Goal: Download file/media

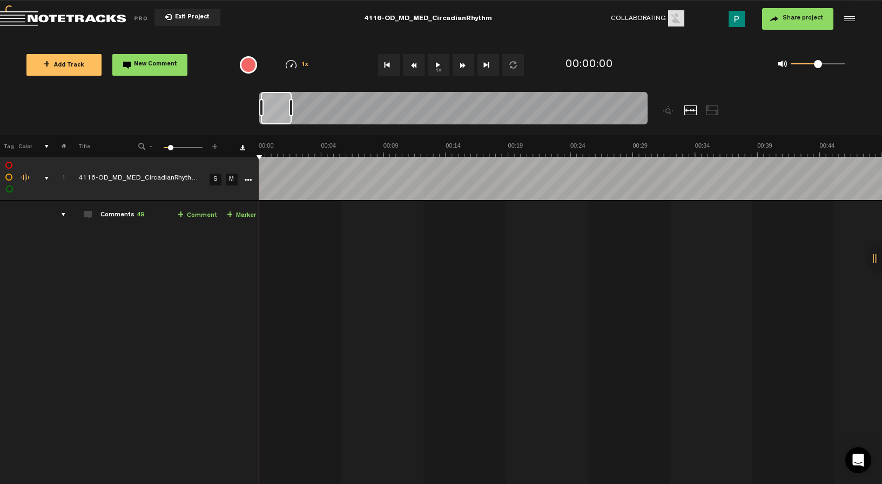
scroll to position [600, 0]
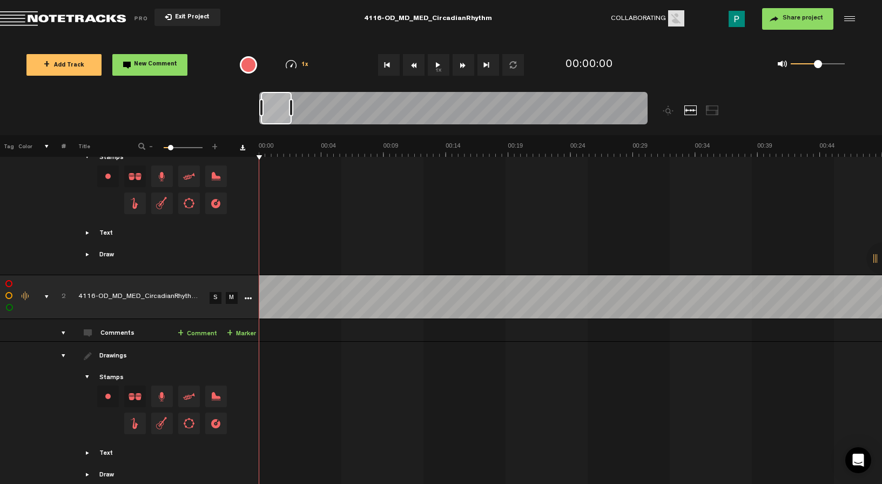
click at [215, 296] on link "S" at bounding box center [216, 298] width 12 height 12
click at [437, 65] on button "1x" at bounding box center [439, 65] width 22 height 22
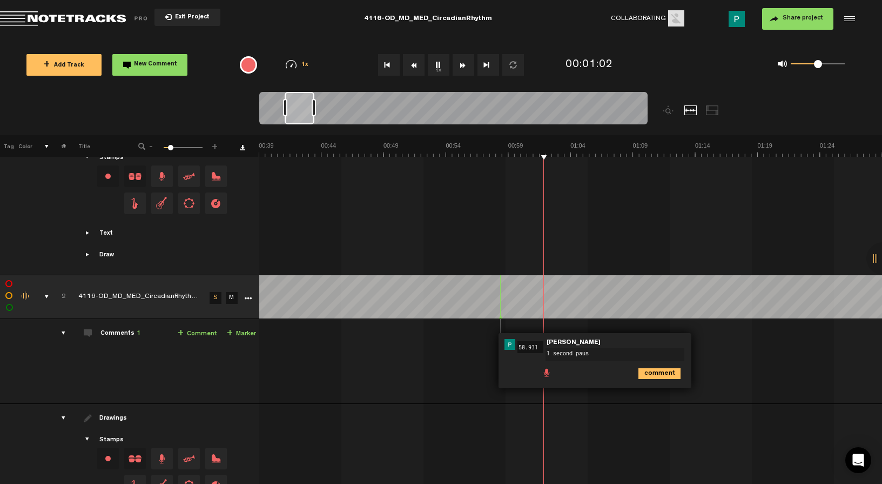
type textarea "1 second pause"
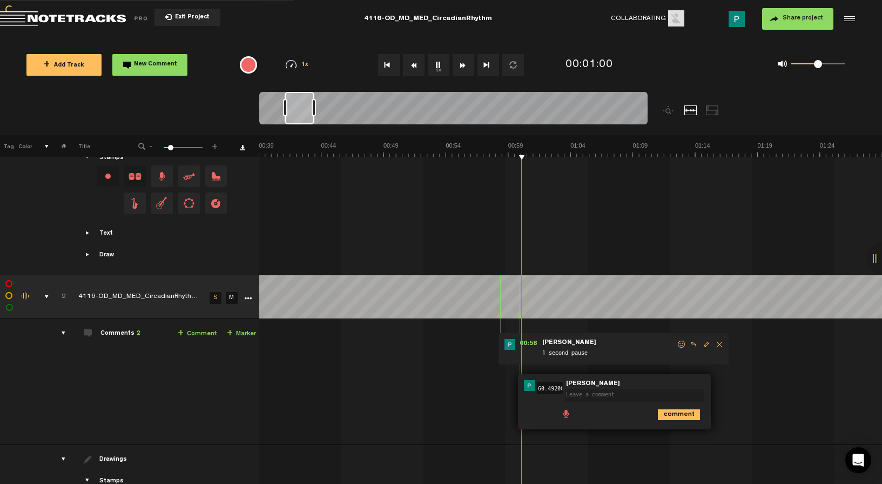
scroll to position [0, 0]
type textarea "cut pause in half"
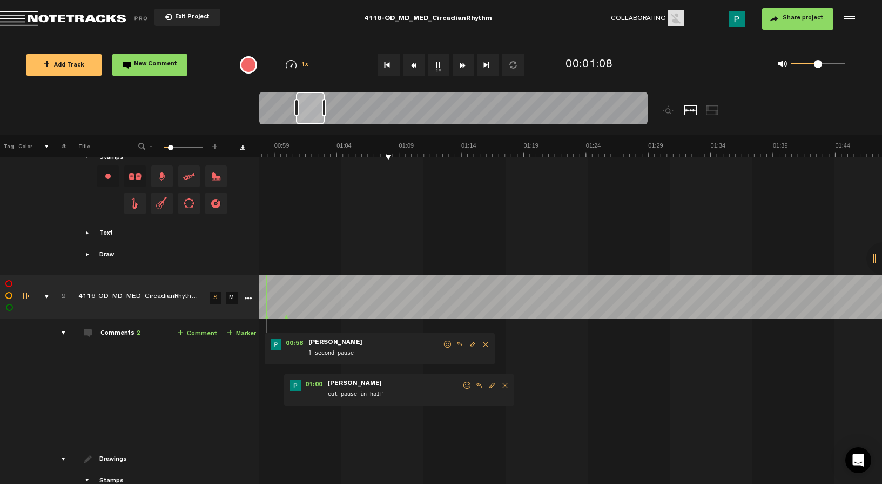
scroll to position [0, 744]
drag, startPoint x: 299, startPoint y: 113, endPoint x: 311, endPoint y: 112, distance: 11.9
click at [311, 112] on div at bounding box center [310, 108] width 29 height 32
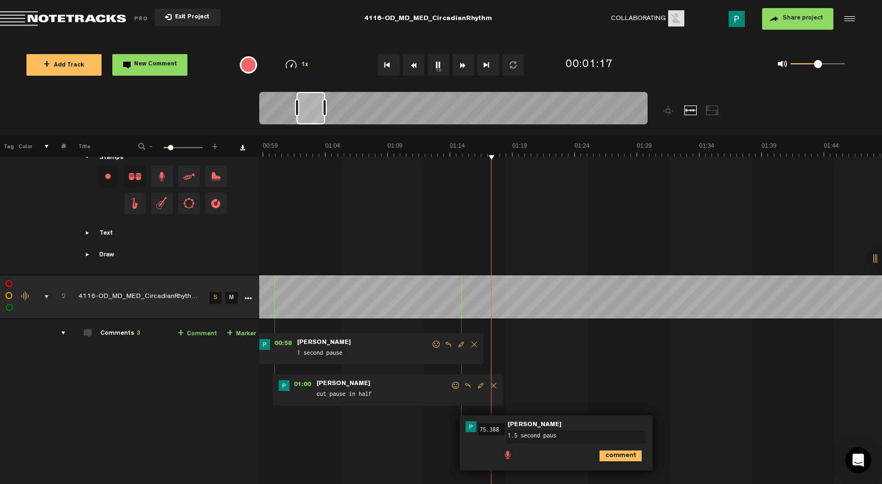
type textarea "1.5 second pause"
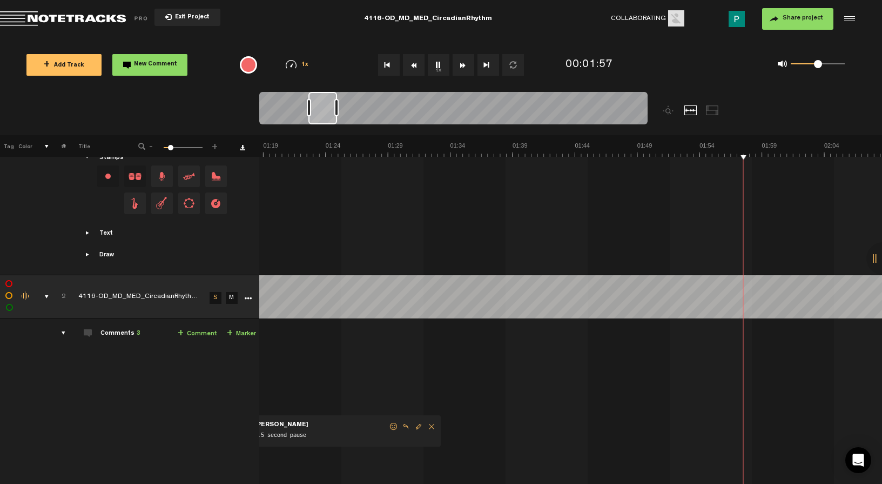
scroll to position [0, 1070]
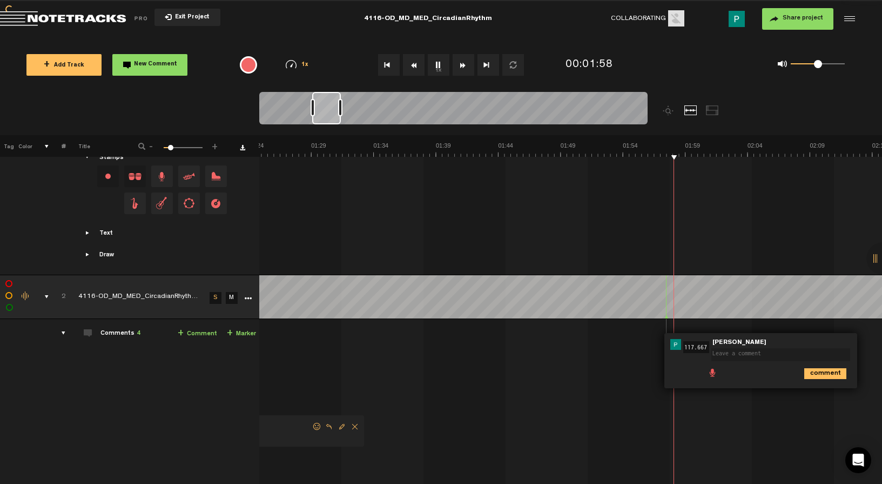
type textarea "3"
type textarea "5 second pause"
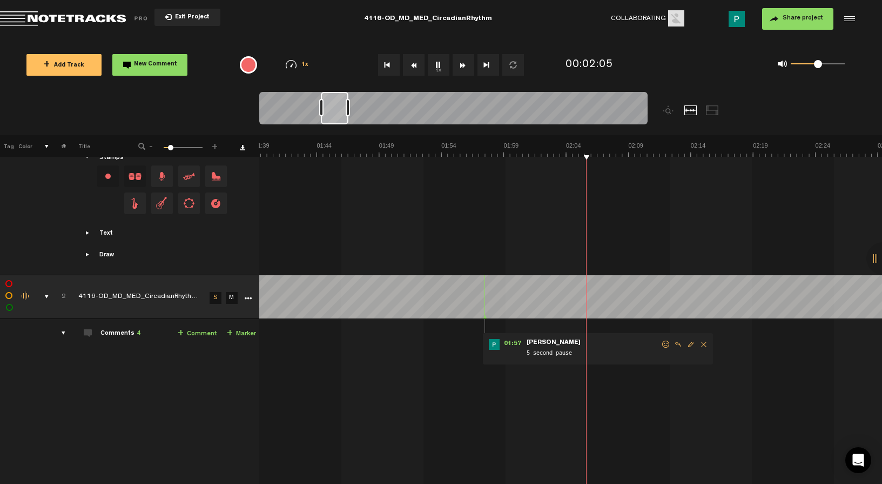
scroll to position [0, 1319]
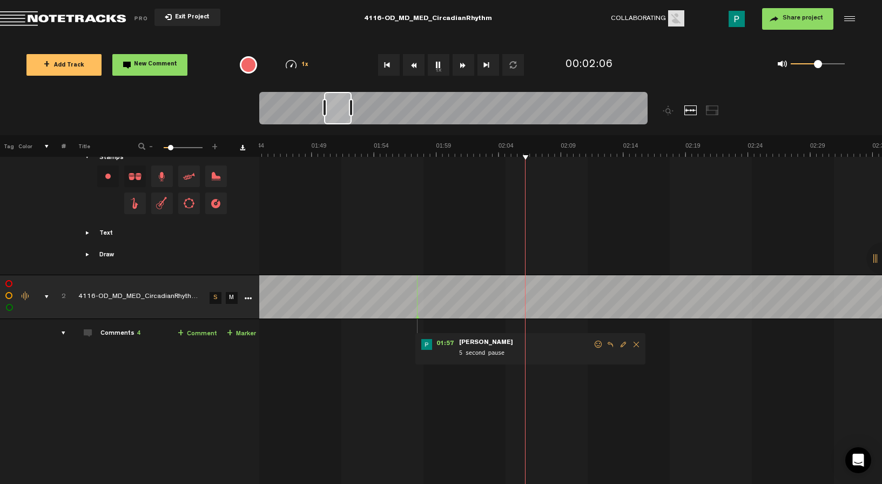
drag, startPoint x: 318, startPoint y: 106, endPoint x: 330, endPoint y: 105, distance: 12.5
click at [330, 105] on div at bounding box center [338, 108] width 28 height 32
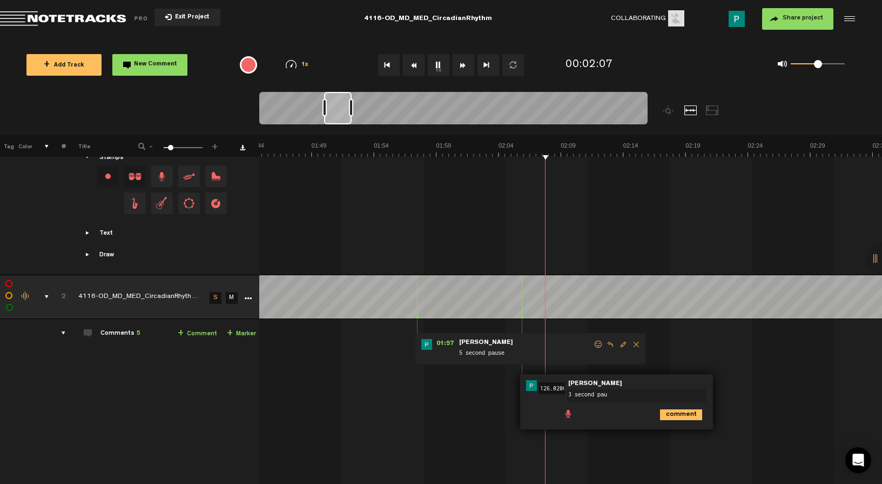
type textarea "3 second paus"
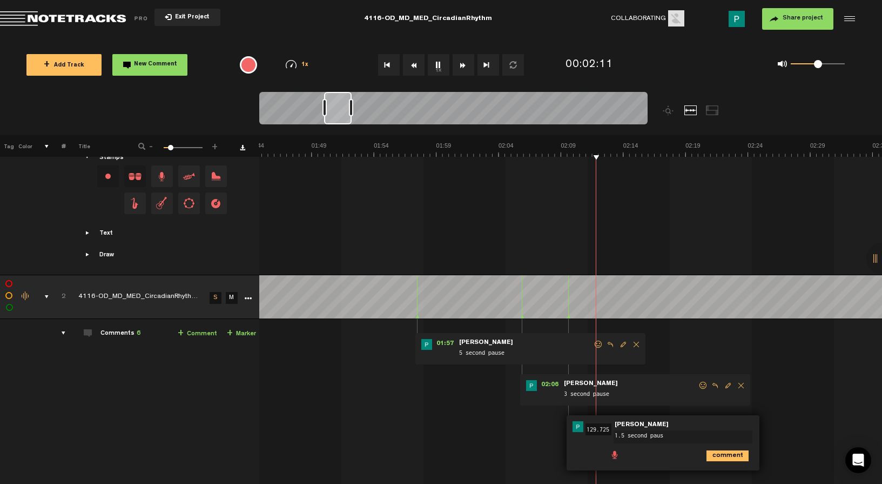
type textarea "1.5 second pause"
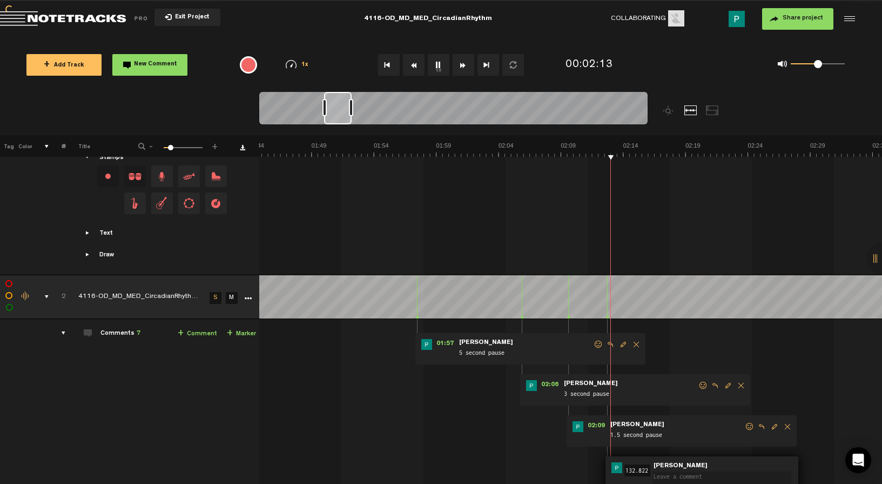
scroll to position [604, 0]
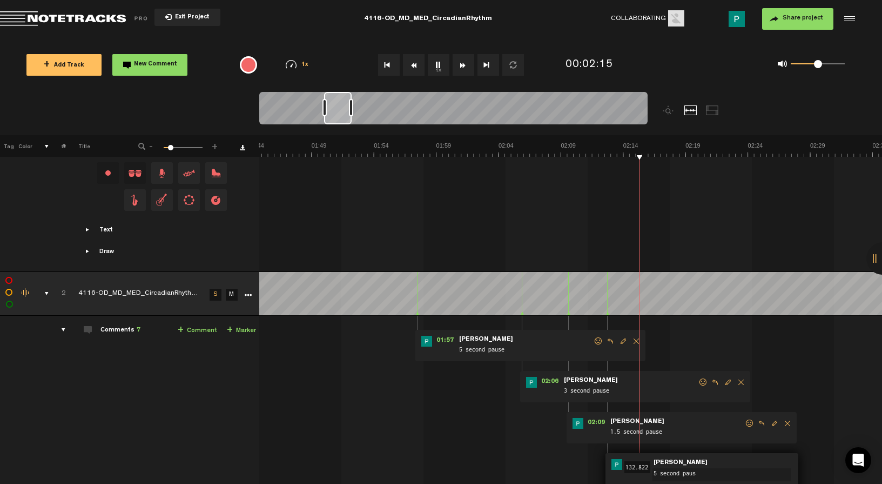
type textarea "5 second pause"
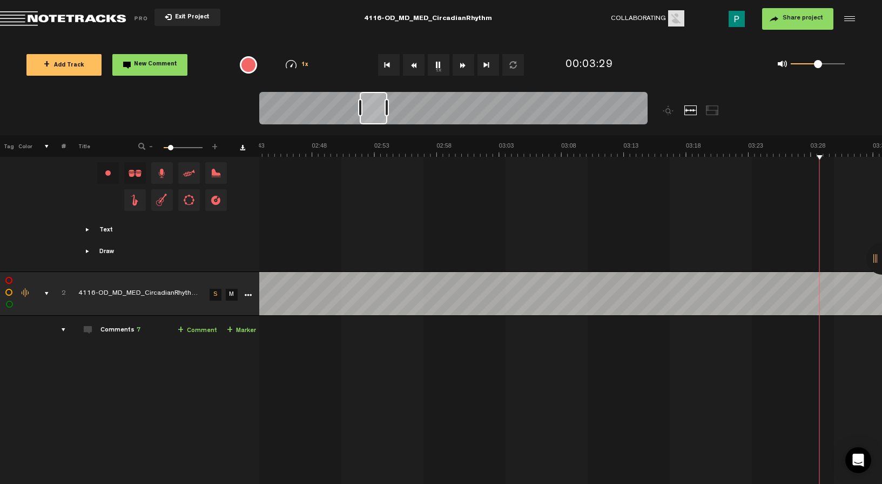
scroll to position [0, 2317]
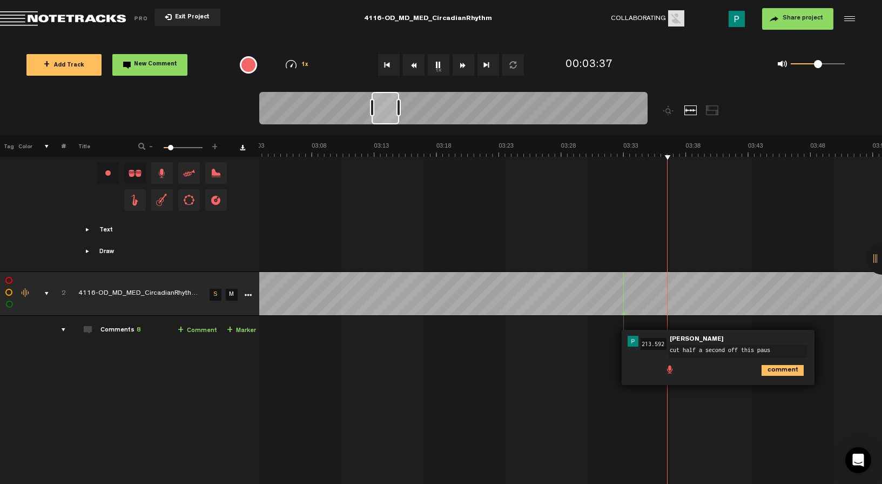
type textarea "cut half a second off this pause"
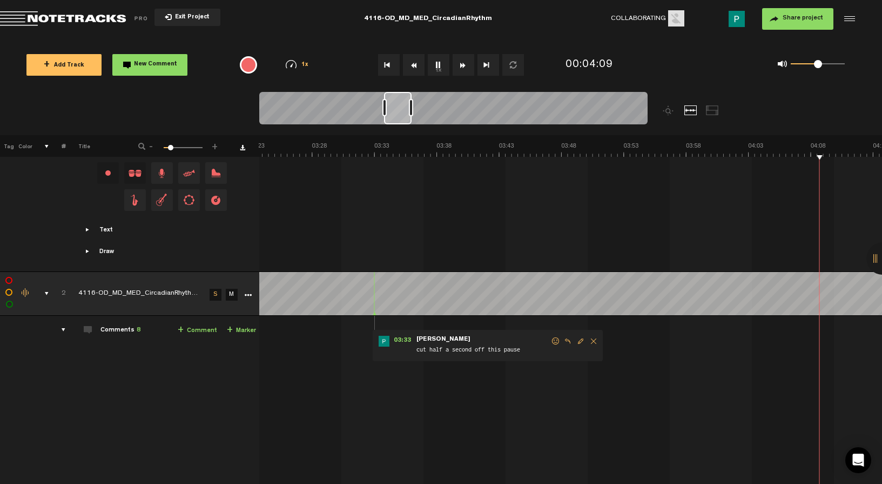
scroll to position [0, 2815]
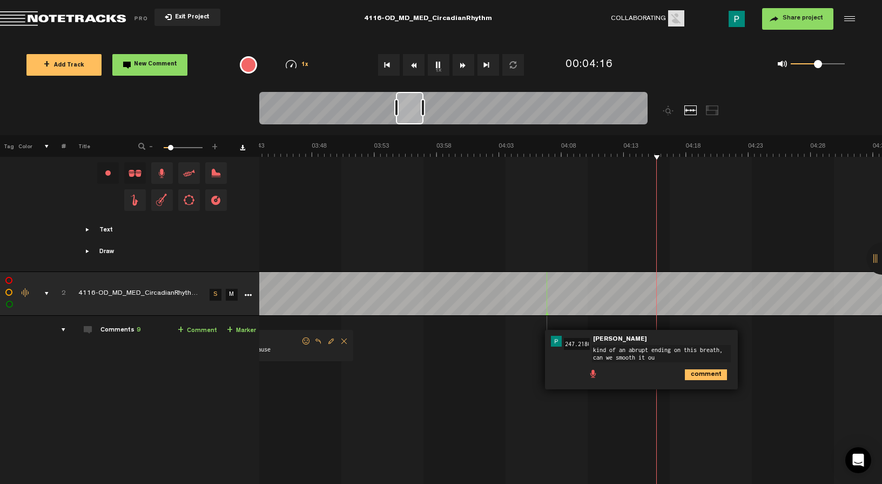
type textarea "kind of an abrupt ending on this breath, can we smooth it out"
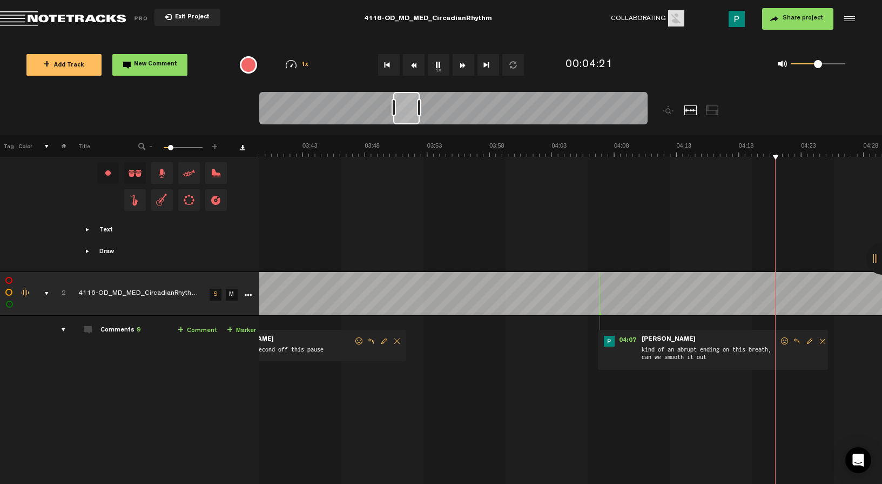
scroll to position [0, 2762]
click at [407, 114] on div at bounding box center [406, 108] width 26 height 32
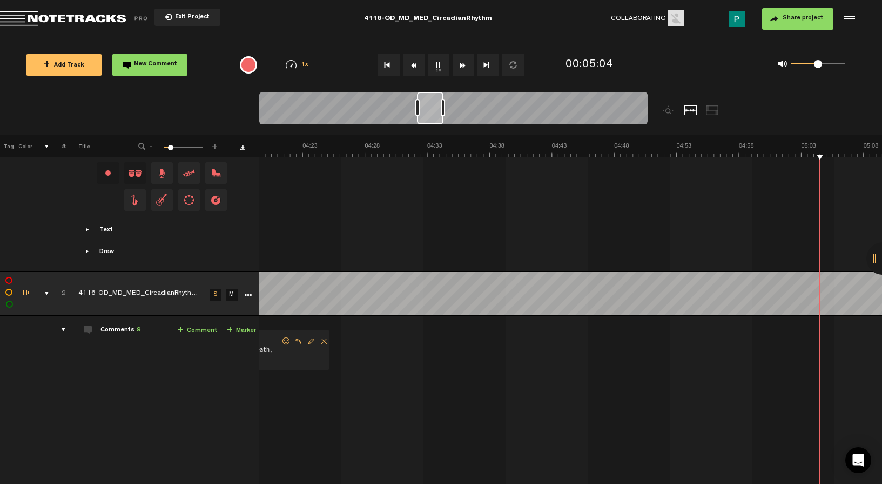
scroll to position [0, 3510]
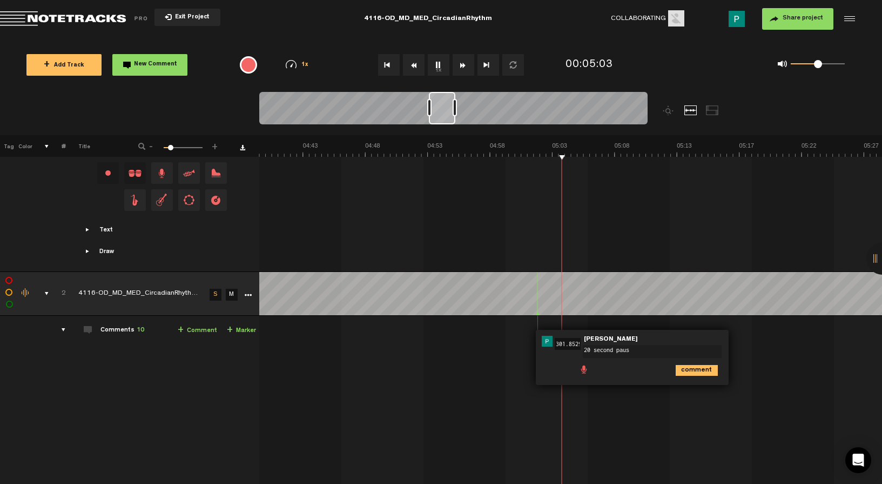
type textarea "20 second pause"
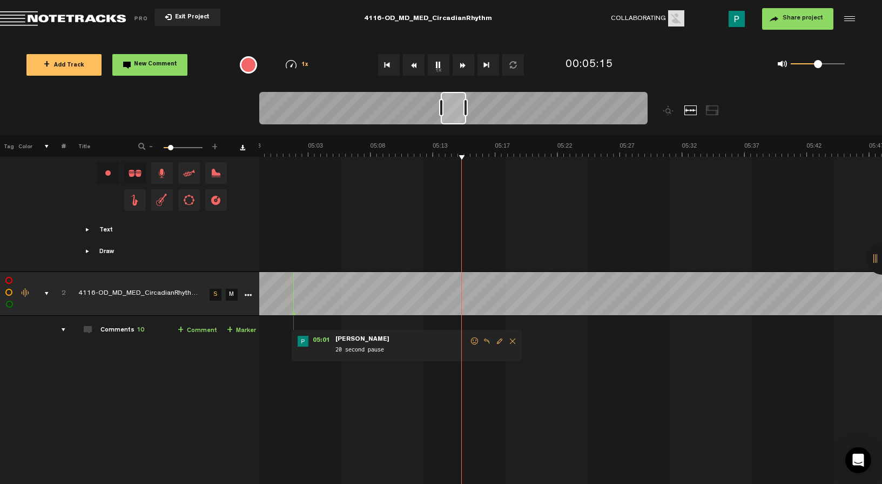
scroll to position [0, 3755]
drag, startPoint x: 440, startPoint y: 116, endPoint x: 452, endPoint y: 115, distance: 11.9
click at [452, 115] on div at bounding box center [453, 108] width 25 height 32
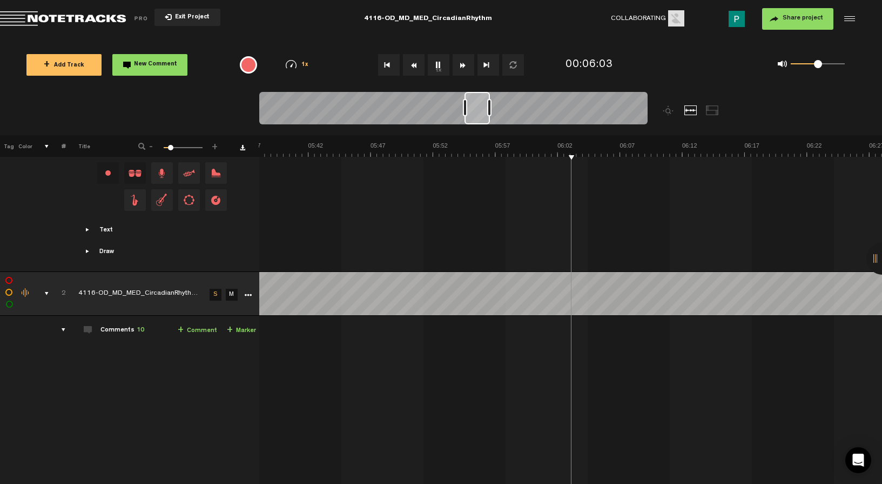
scroll to position [0, 4253]
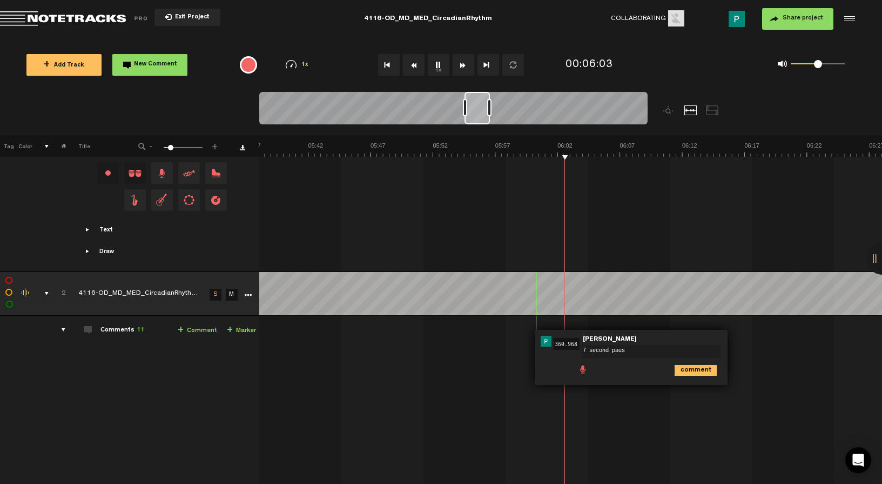
type textarea "7 second pause"
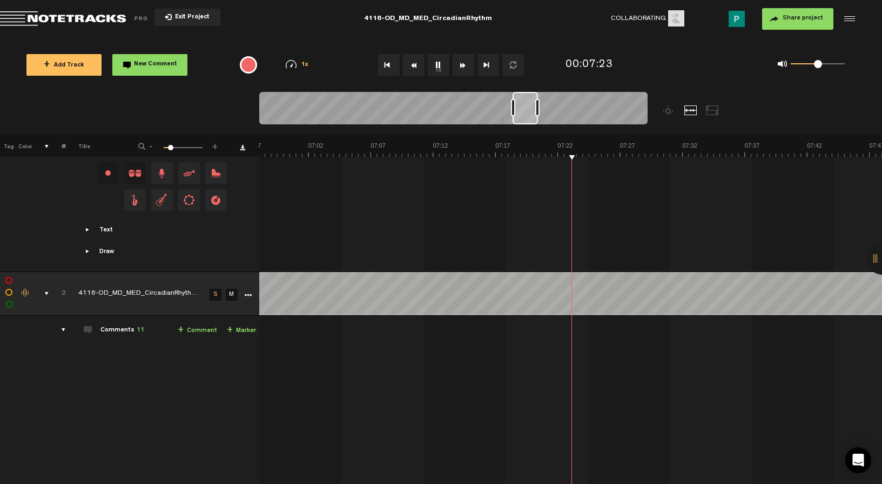
scroll to position [0, 5251]
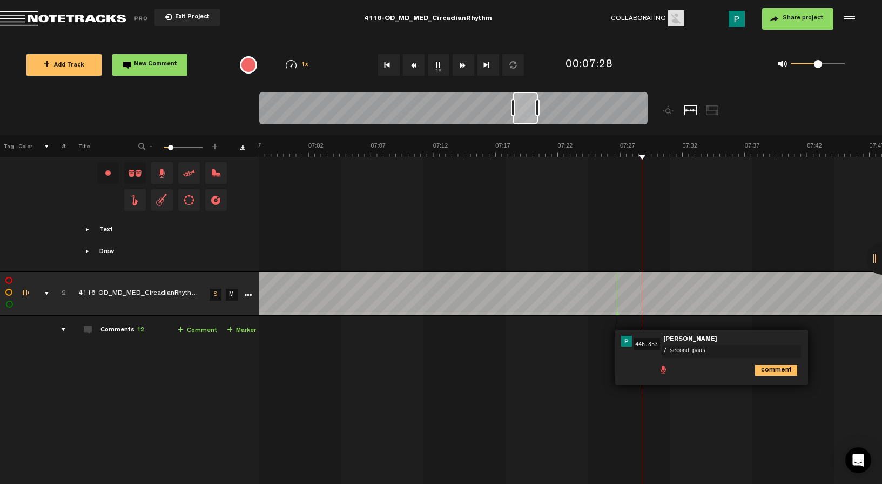
type textarea "7 second pause"
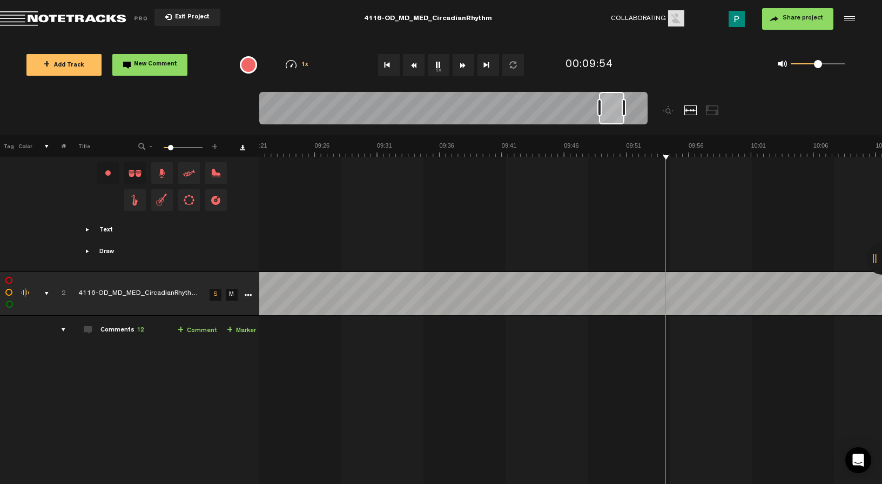
scroll to position [0, 7053]
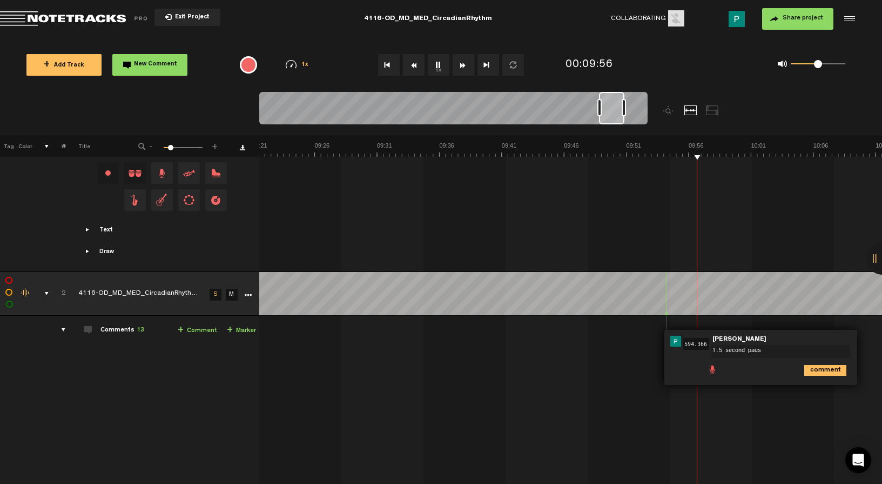
type textarea "1.5 second pause"
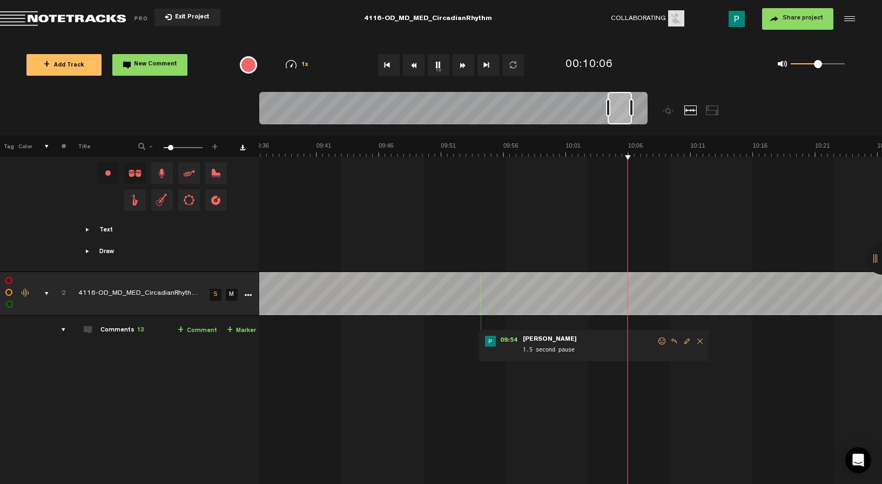
scroll to position [0, 7238]
drag, startPoint x: 606, startPoint y: 106, endPoint x: 615, endPoint y: 105, distance: 9.2
click at [615, 105] on div at bounding box center [620, 108] width 24 height 32
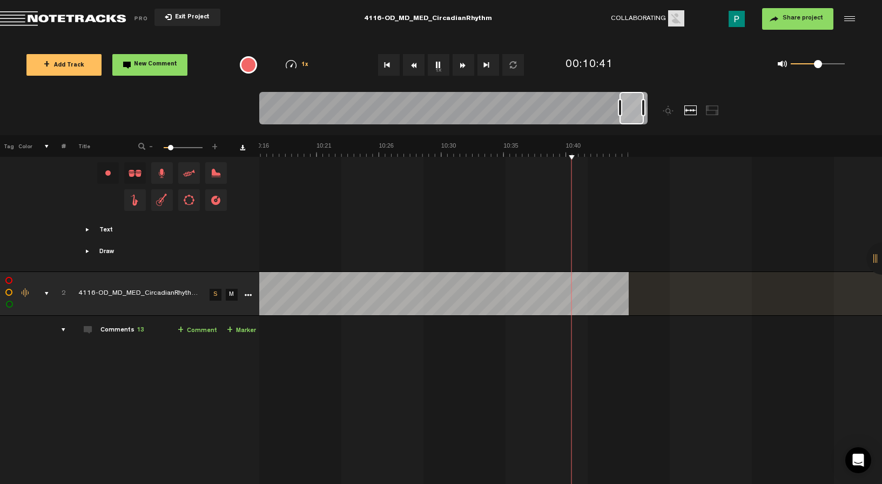
scroll to position [0, 7737]
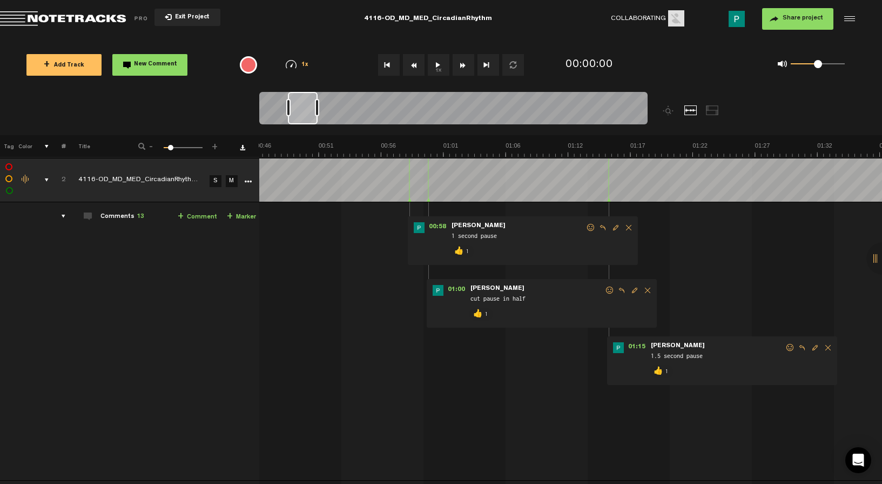
scroll to position [0, 541]
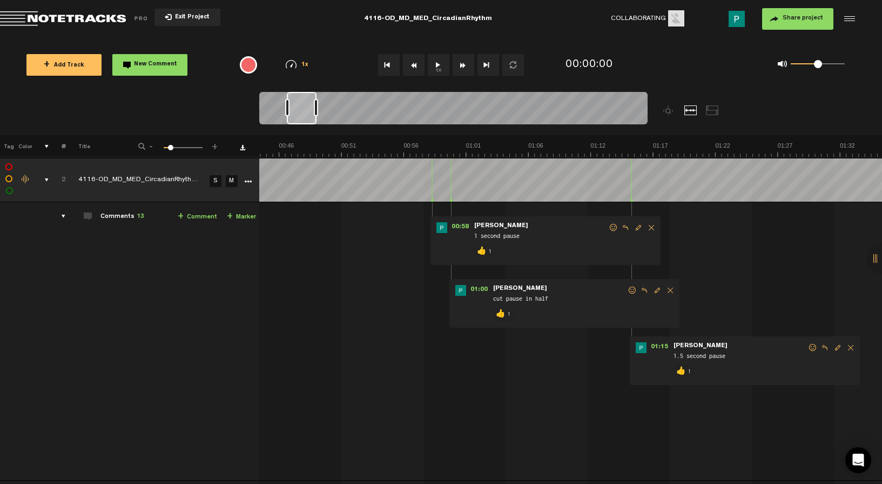
drag, startPoint x: 279, startPoint y: 114, endPoint x: 305, endPoint y: 110, distance: 26.3
click at [305, 110] on div at bounding box center [302, 108] width 30 height 32
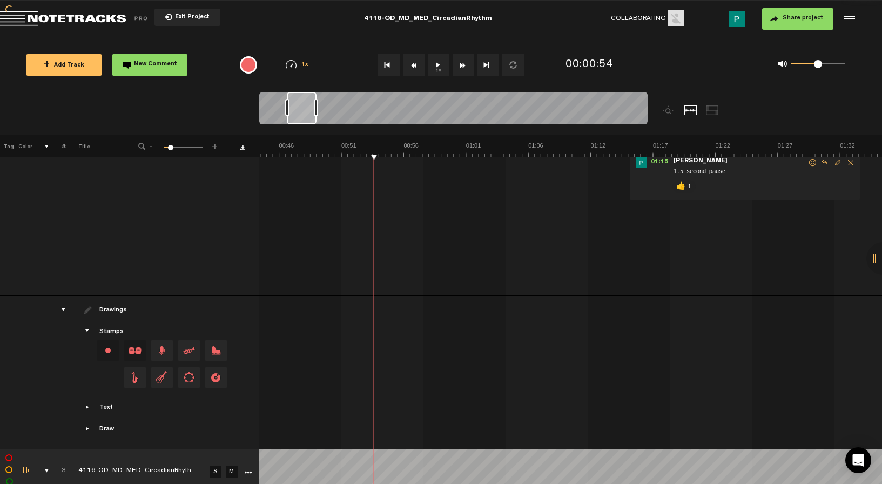
scroll to position [988, 0]
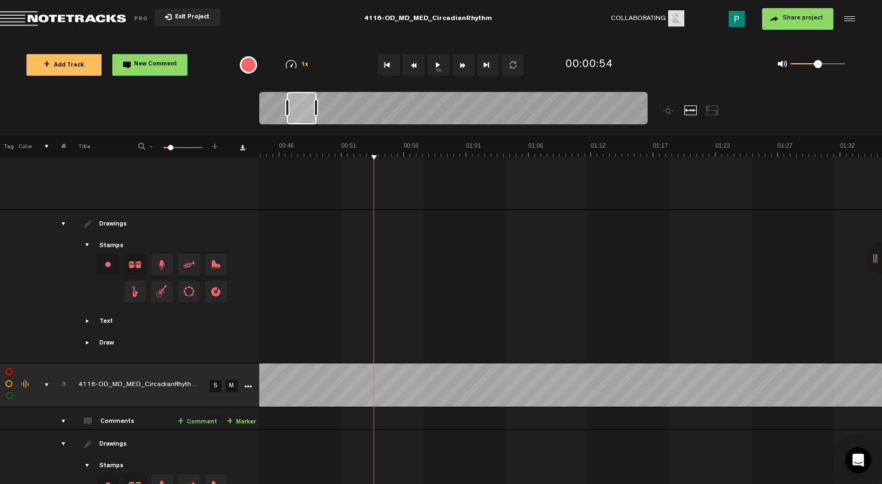
click at [217, 382] on link "S" at bounding box center [216, 386] width 12 height 12
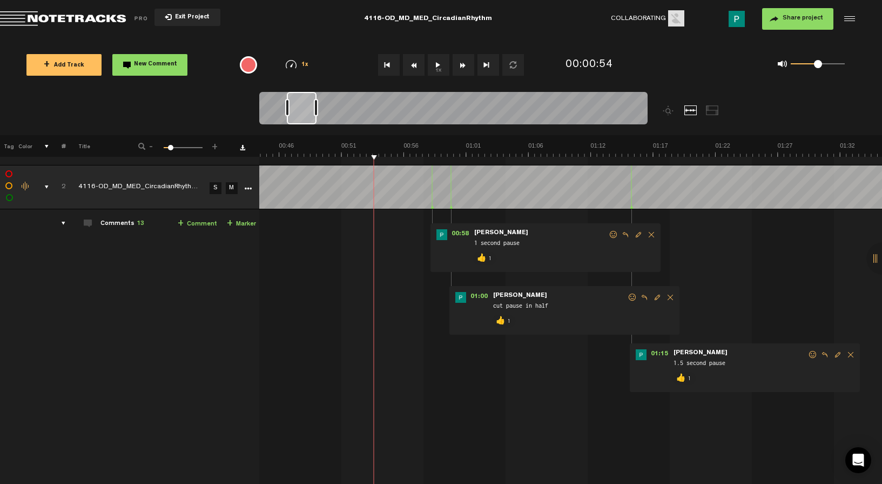
click at [441, 65] on button "1x" at bounding box center [439, 65] width 22 height 22
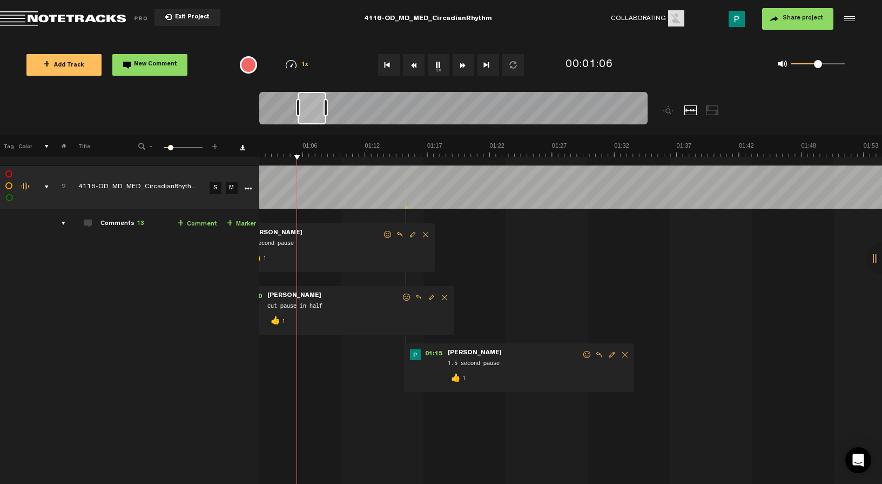
scroll to position [0, 778]
drag, startPoint x: 294, startPoint y: 120, endPoint x: 305, endPoint y: 117, distance: 11.7
click at [305, 117] on div at bounding box center [312, 108] width 29 height 32
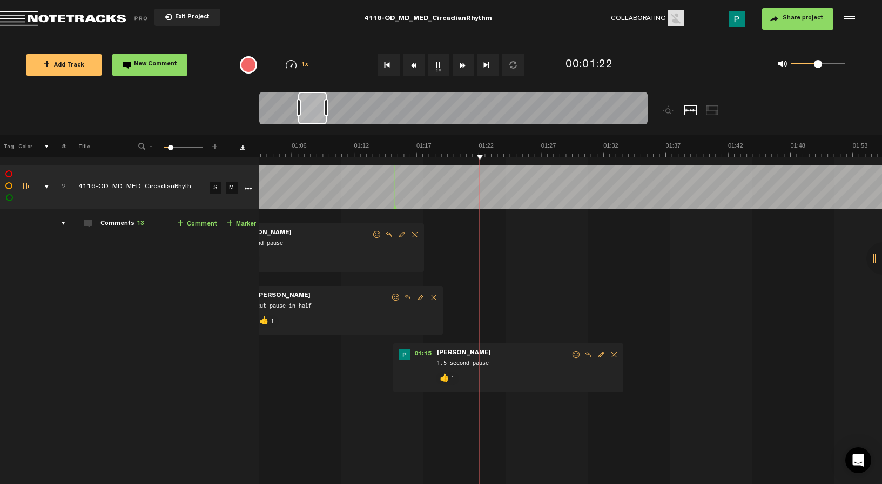
click at [443, 63] on button "1x" at bounding box center [439, 65] width 22 height 22
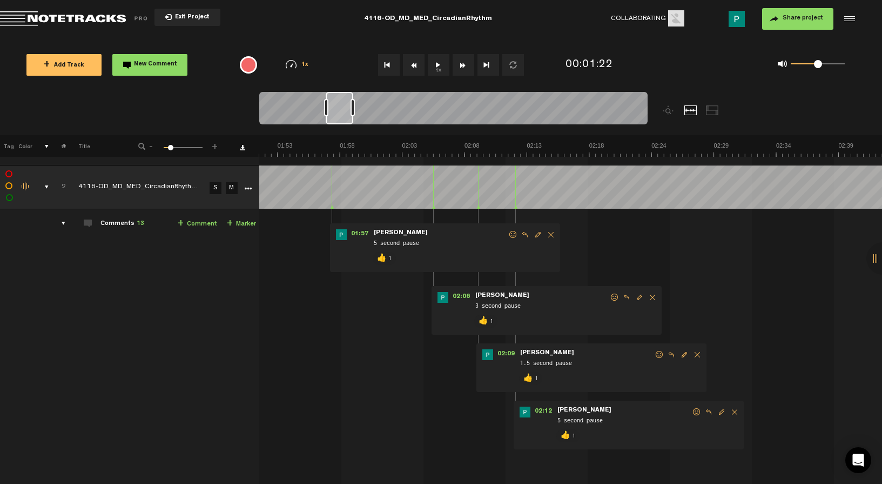
scroll to position [0, 1285]
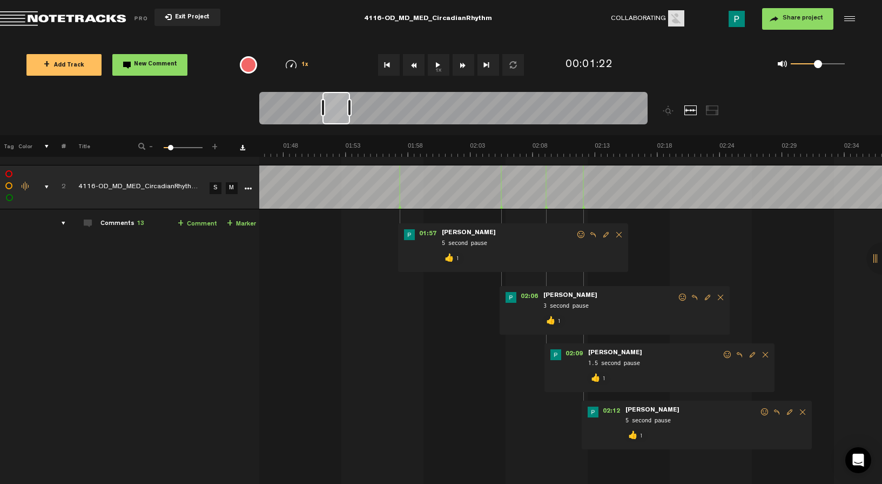
drag, startPoint x: 311, startPoint y: 108, endPoint x: 335, endPoint y: 108, distance: 24.3
click at [335, 108] on div at bounding box center [337, 108] width 28 height 32
click at [438, 63] on button "1x" at bounding box center [439, 65] width 22 height 22
click at [436, 67] on button "1x" at bounding box center [439, 65] width 22 height 22
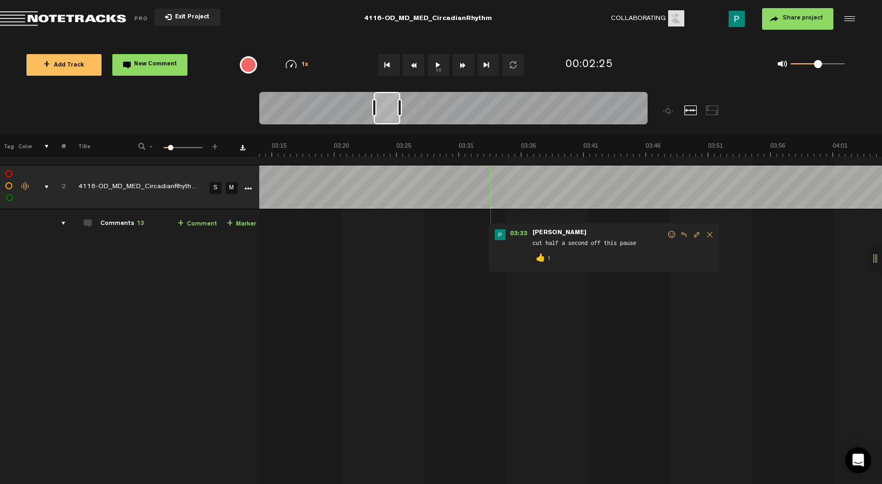
scroll to position [0, 2345]
drag, startPoint x: 330, startPoint y: 110, endPoint x: 380, endPoint y: 108, distance: 50.8
click at [380, 109] on div at bounding box center [386, 108] width 26 height 32
click at [436, 69] on button "1x" at bounding box center [439, 65] width 22 height 22
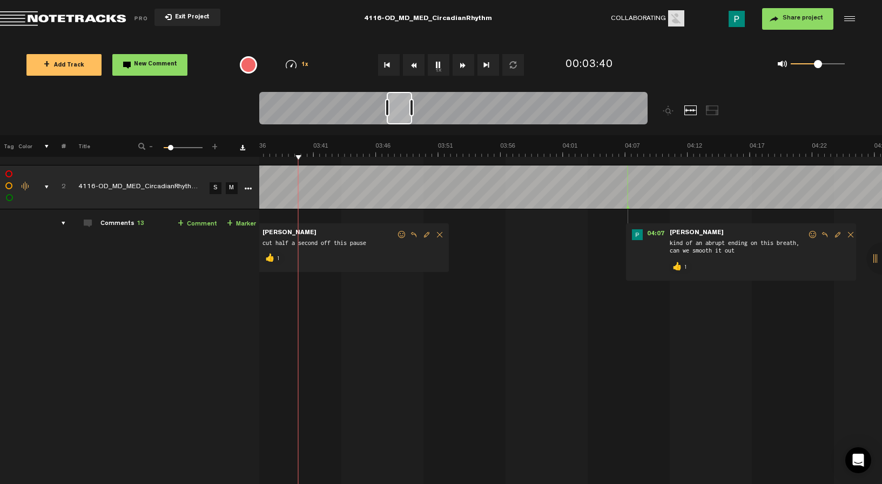
scroll to position [0, 2638]
drag, startPoint x: 390, startPoint y: 103, endPoint x: 404, endPoint y: 102, distance: 14.1
click at [404, 102] on div at bounding box center [399, 108] width 25 height 32
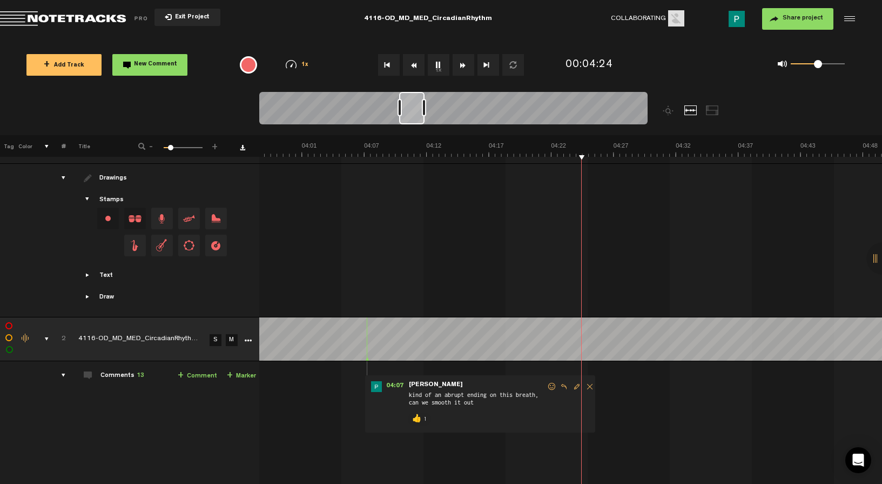
scroll to position [567, 0]
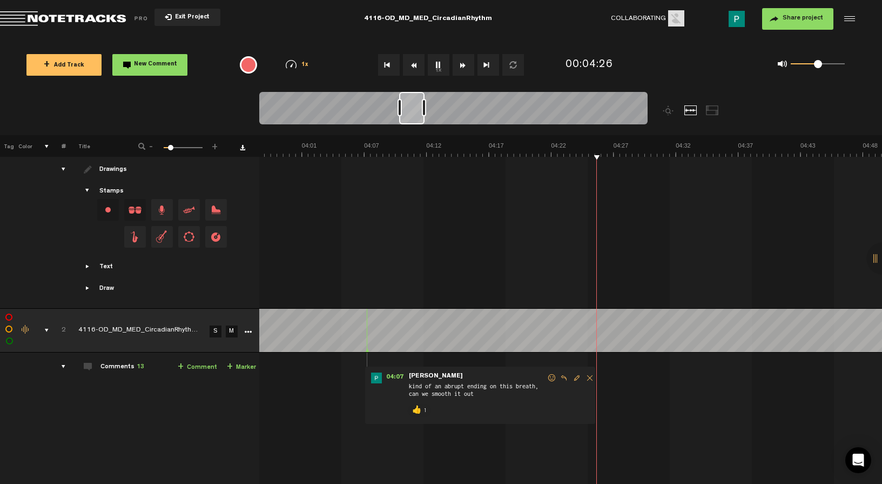
click at [444, 63] on button "1x" at bounding box center [439, 65] width 22 height 22
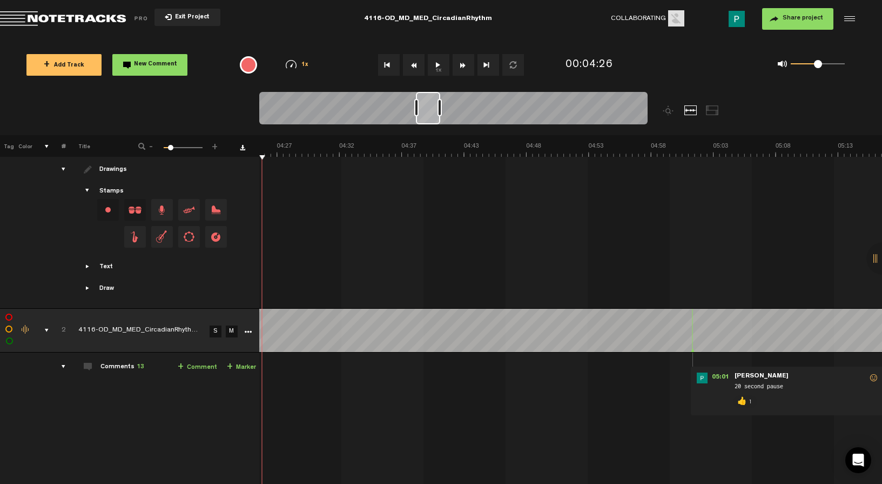
scroll to position [0, 3303]
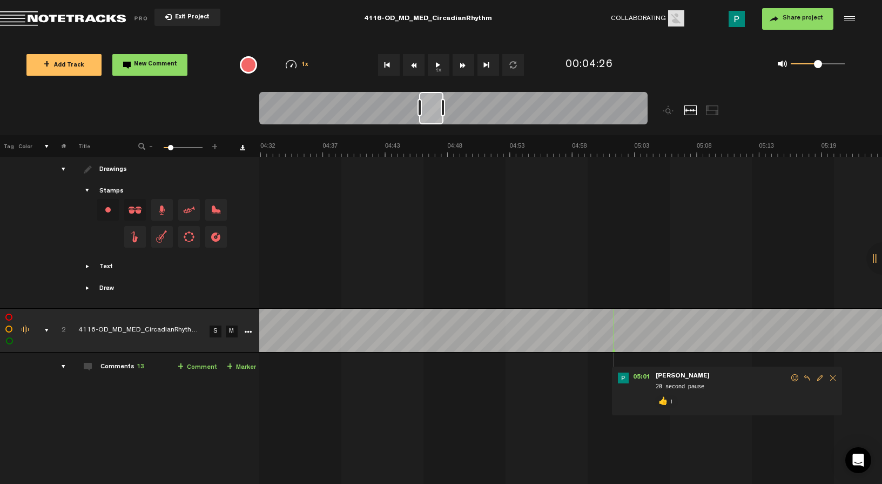
drag, startPoint x: 419, startPoint y: 102, endPoint x: 439, endPoint y: 102, distance: 20.0
click at [439, 102] on div at bounding box center [431, 108] width 24 height 32
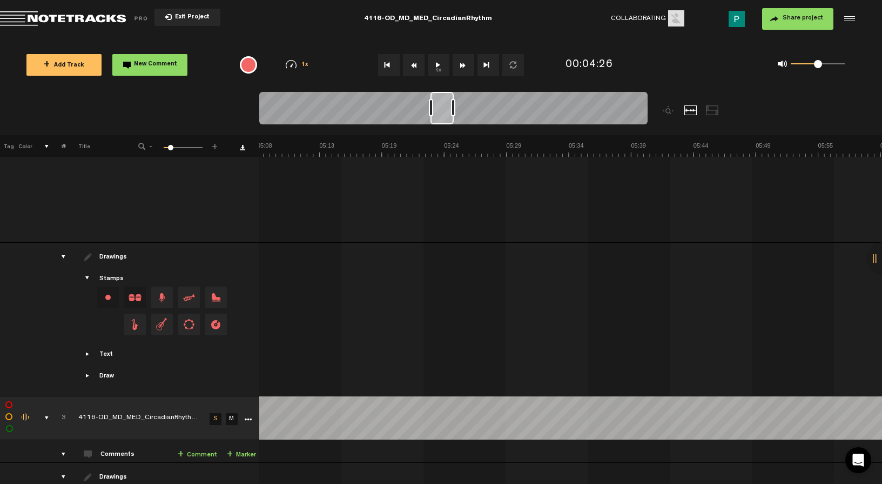
scroll to position [0, 3281]
click at [433, 98] on div at bounding box center [442, 108] width 23 height 32
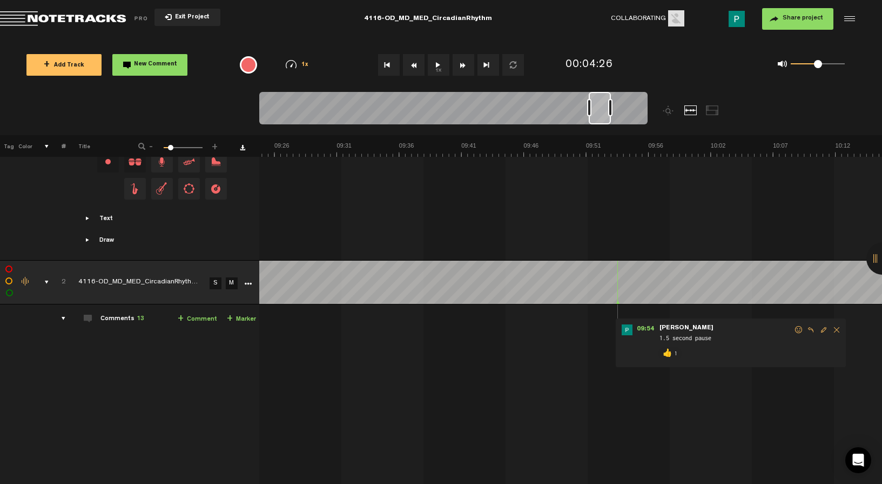
scroll to position [0, 6844]
drag, startPoint x: 432, startPoint y: 116, endPoint x: 603, endPoint y: 128, distance: 171.2
click at [603, 128] on div at bounding box center [501, 113] width 485 height 43
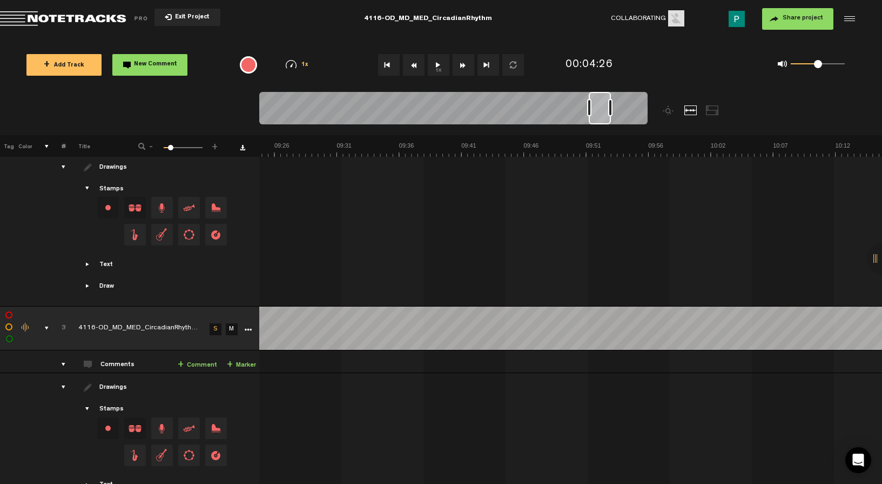
scroll to position [0, 6909]
click at [438, 70] on button "1x" at bounding box center [439, 65] width 22 height 22
click at [250, 328] on icon "More" at bounding box center [248, 330] width 8 height 8
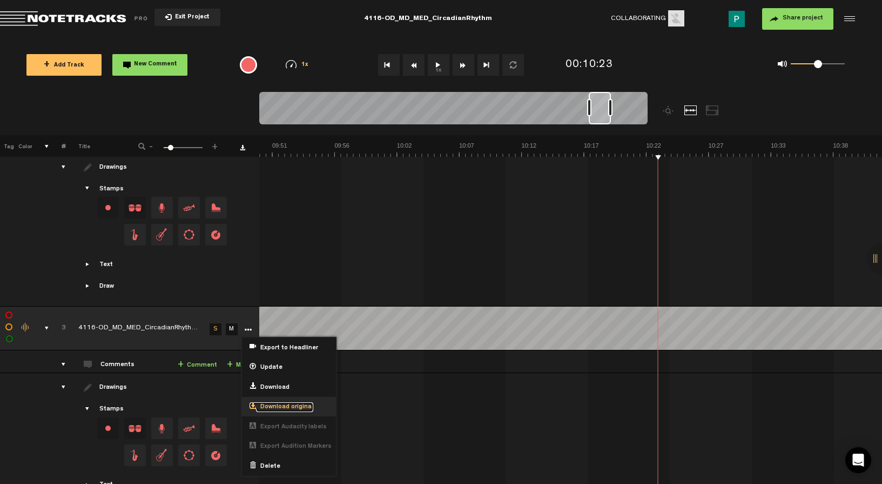
click at [304, 403] on span "Download original" at bounding box center [284, 407] width 57 height 9
